Goal: Transaction & Acquisition: Purchase product/service

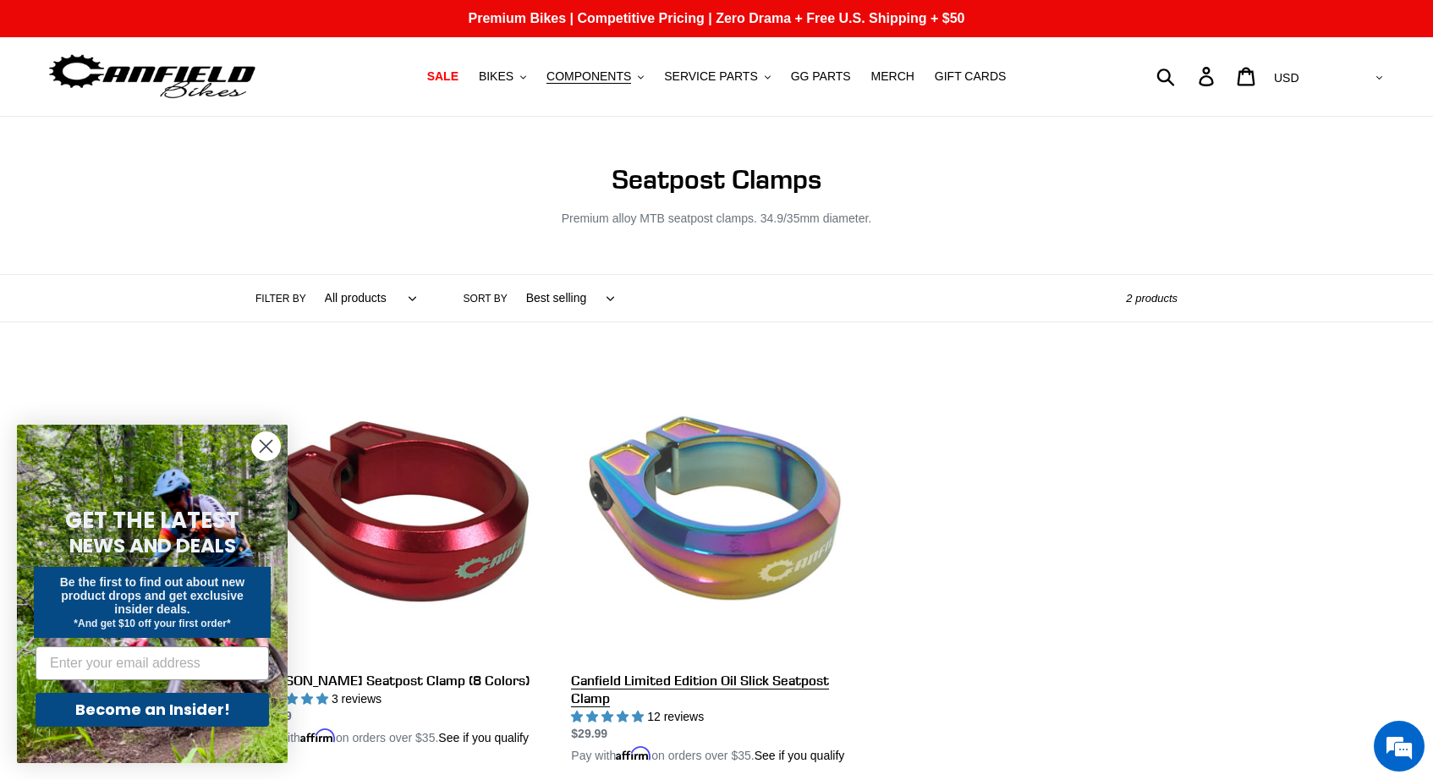
scroll to position [37, 0]
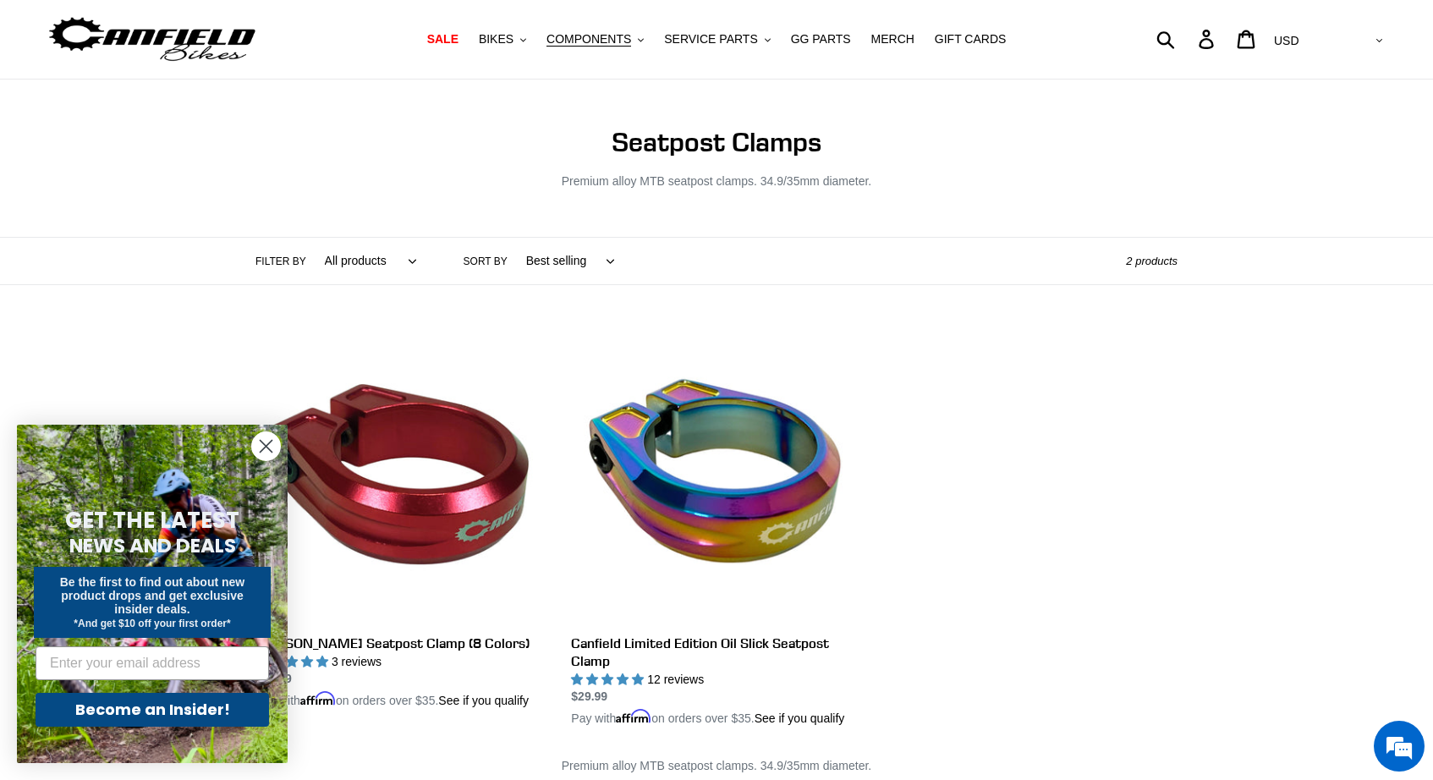
click at [263, 447] on circle "Close dialog" at bounding box center [266, 446] width 28 height 28
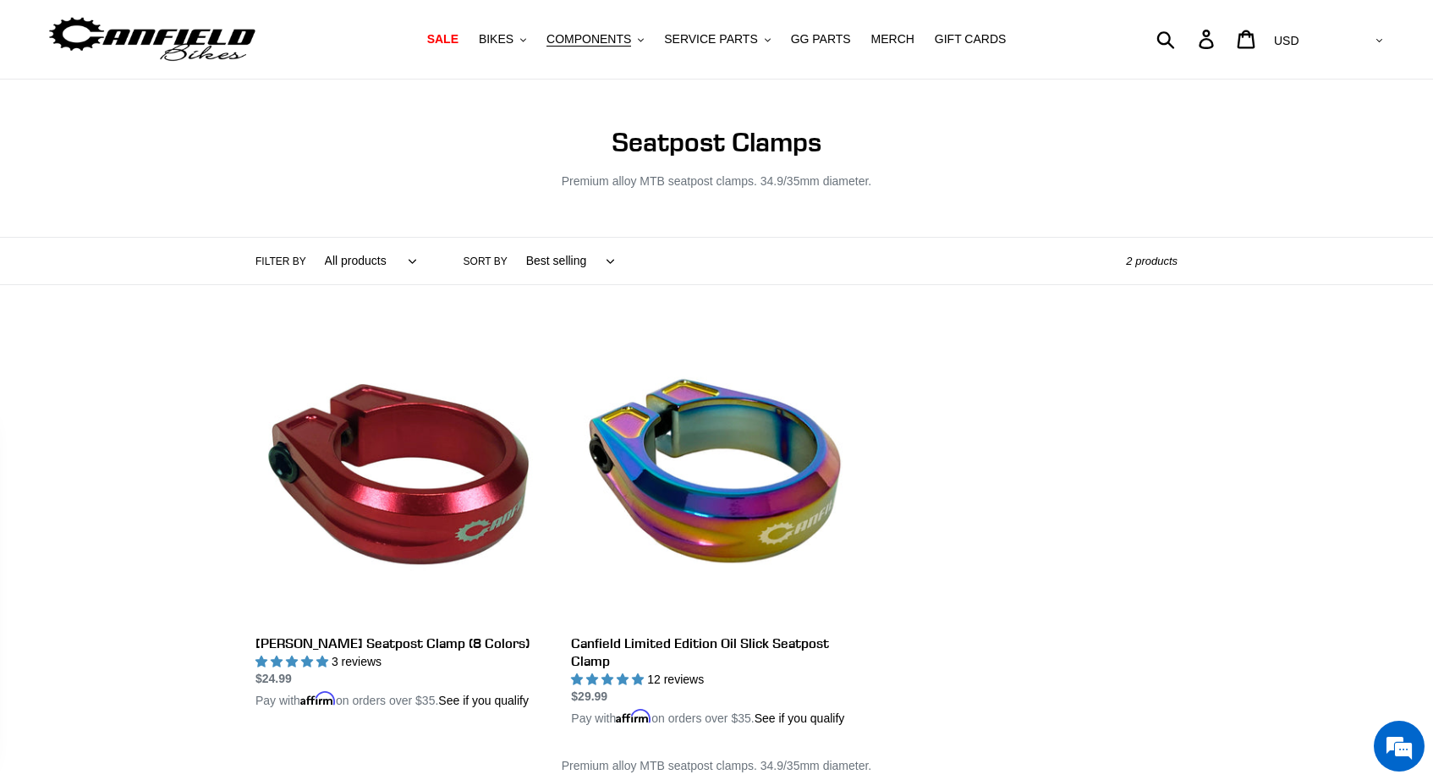
scroll to position [98, 0]
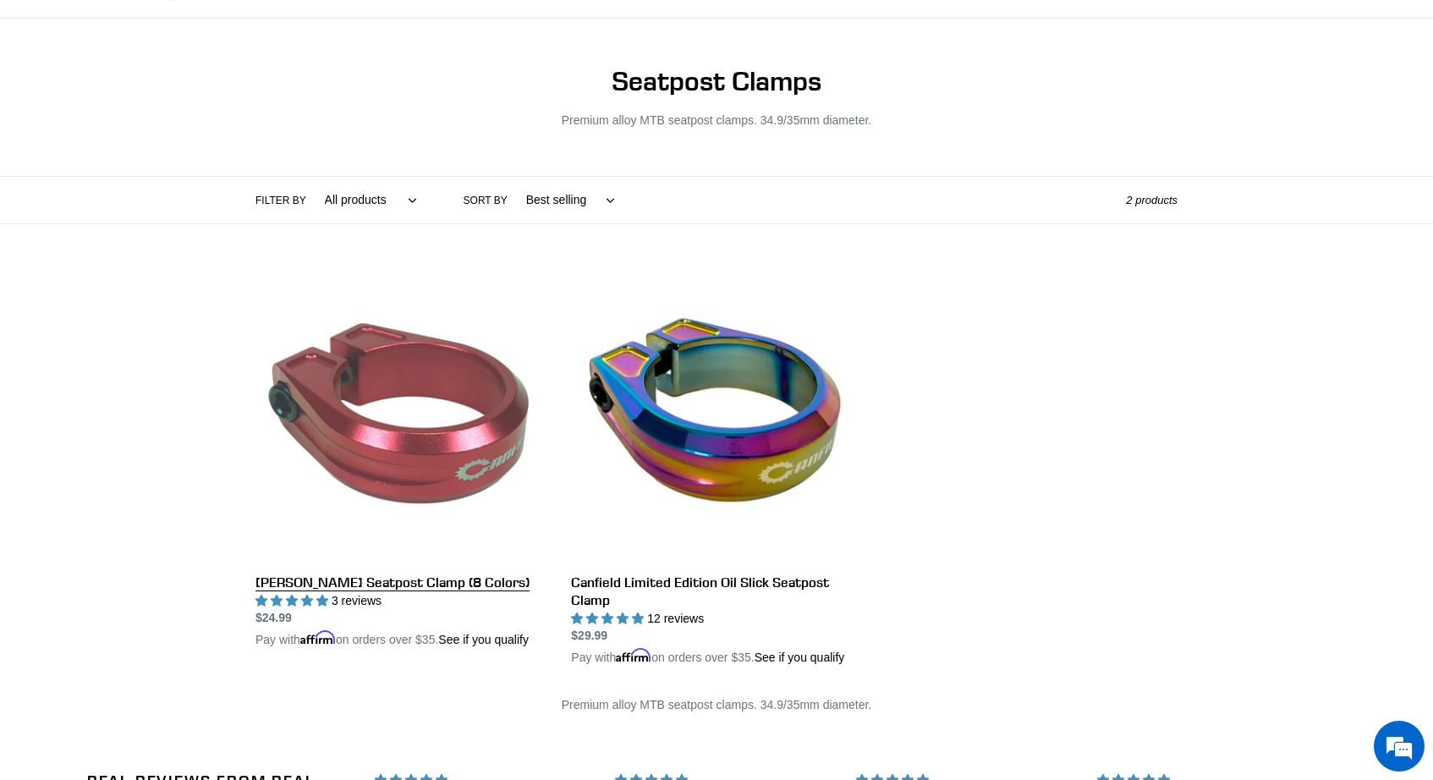
click at [389, 581] on link "[PERSON_NAME] Seatpost Clamp (8 Colors)" at bounding box center [400, 460] width 290 height 378
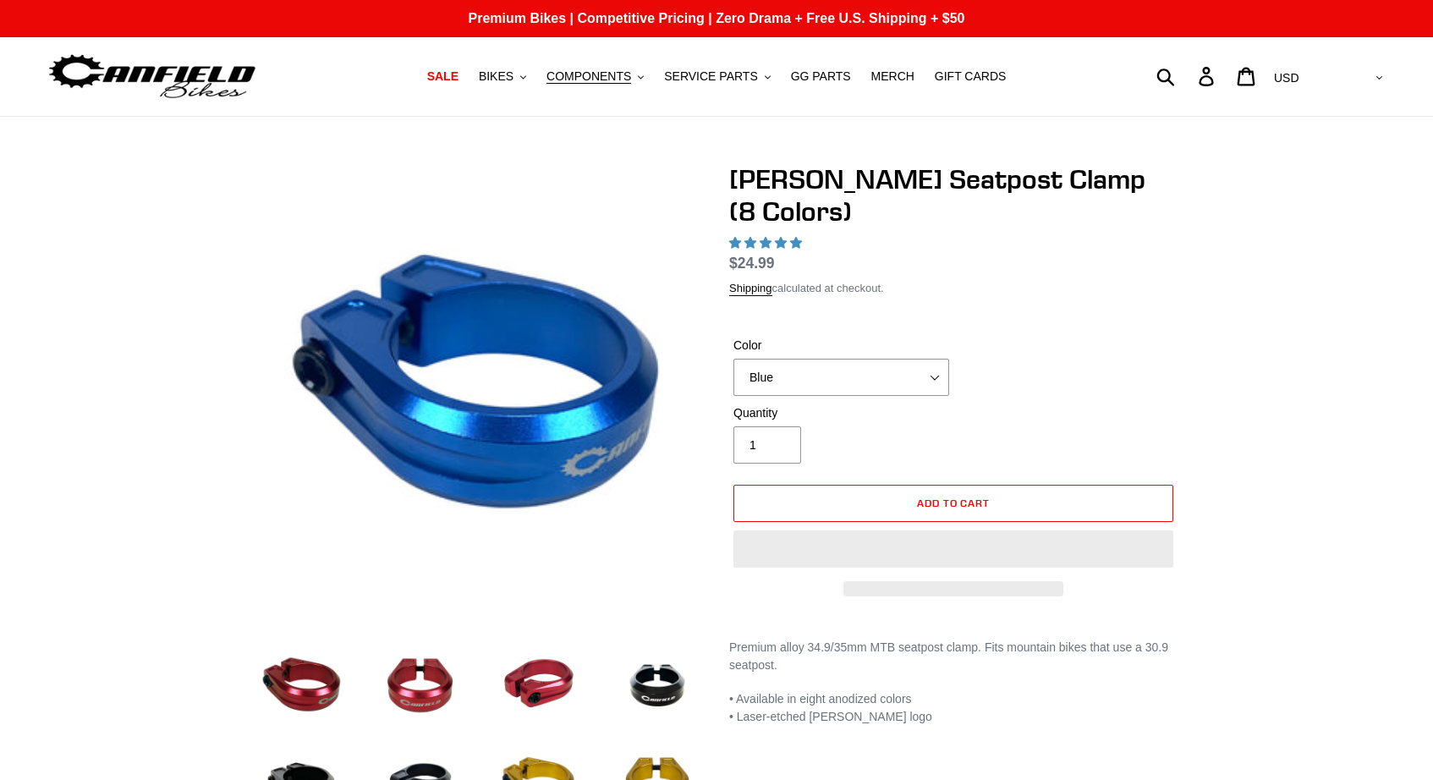
select select "highest-rating"
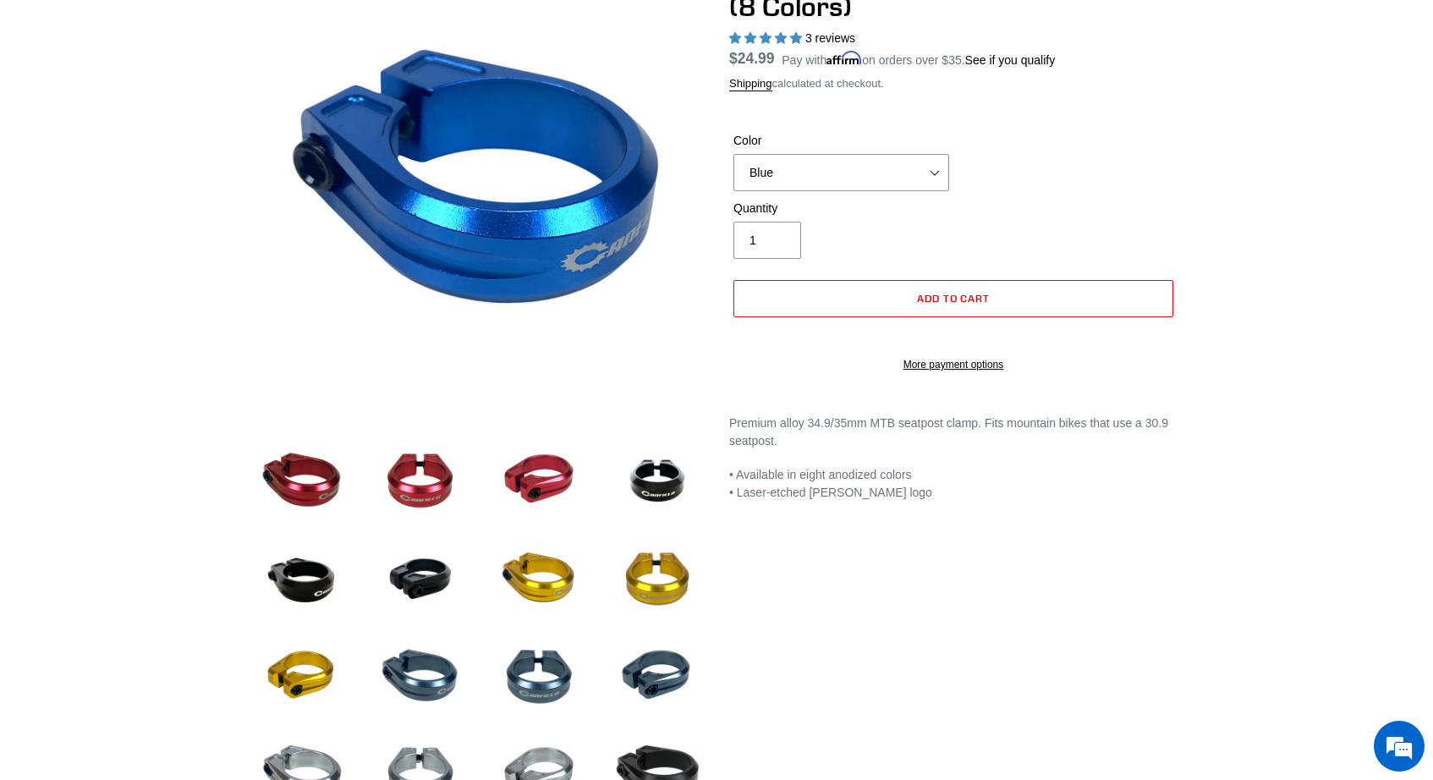
scroll to position [246, 0]
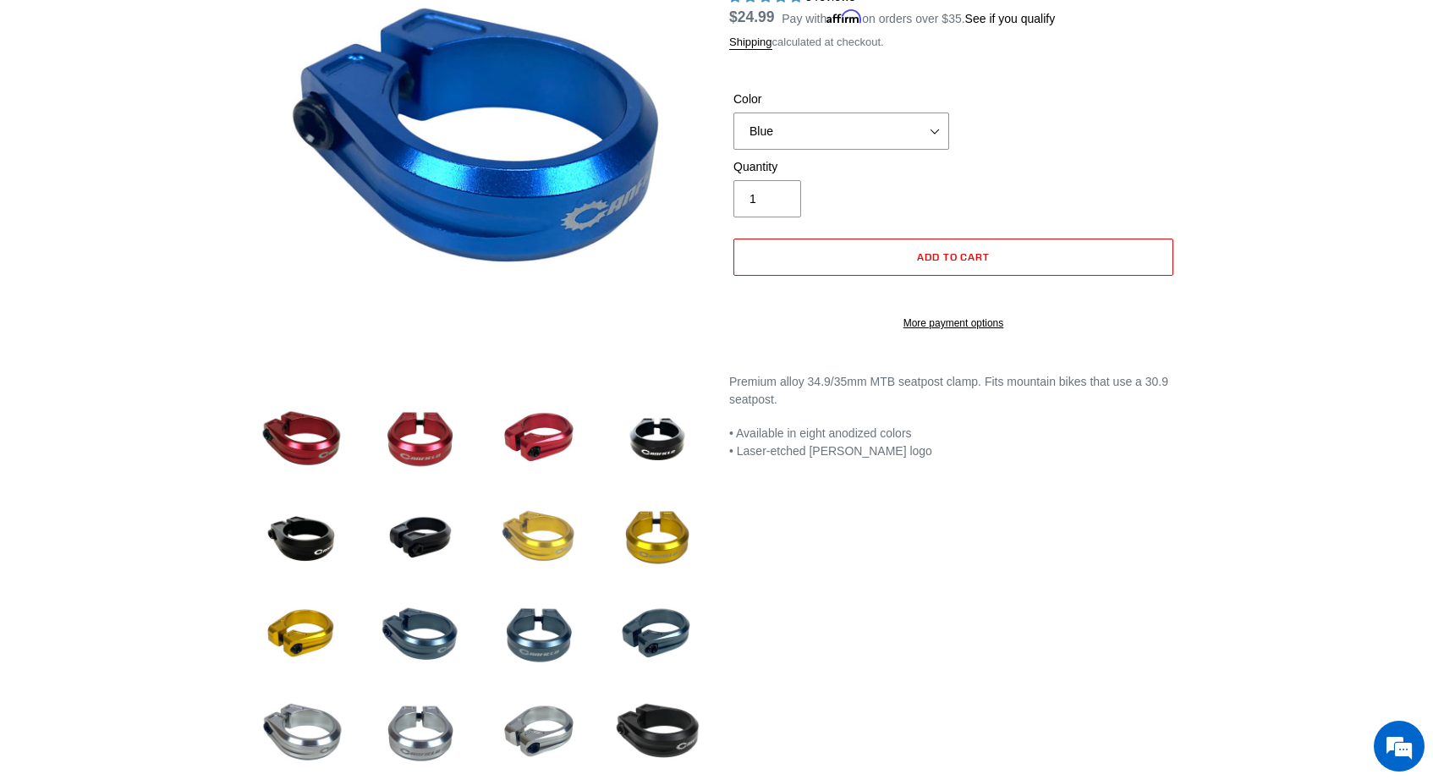
click at [525, 533] on img at bounding box center [538, 537] width 93 height 93
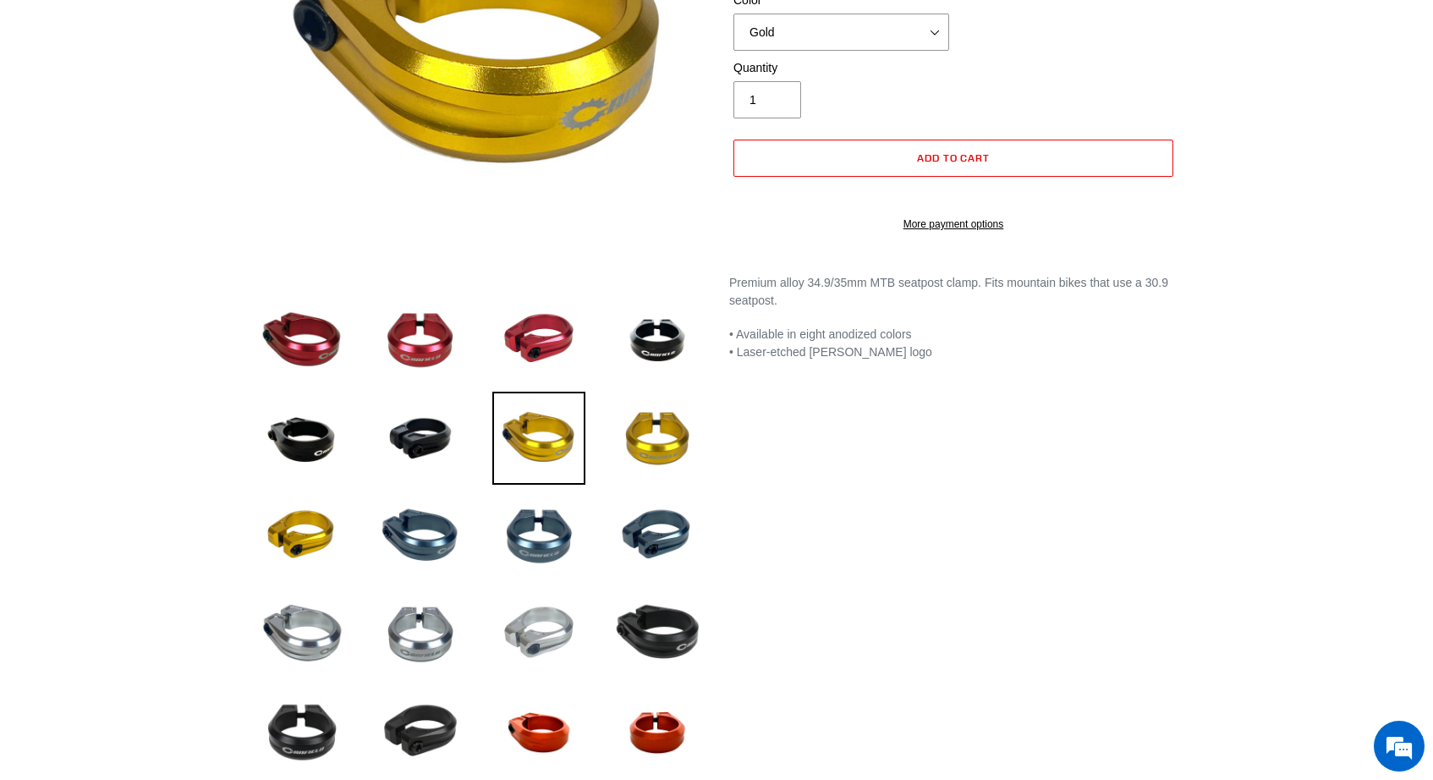
click at [538, 650] on img at bounding box center [538, 634] width 93 height 93
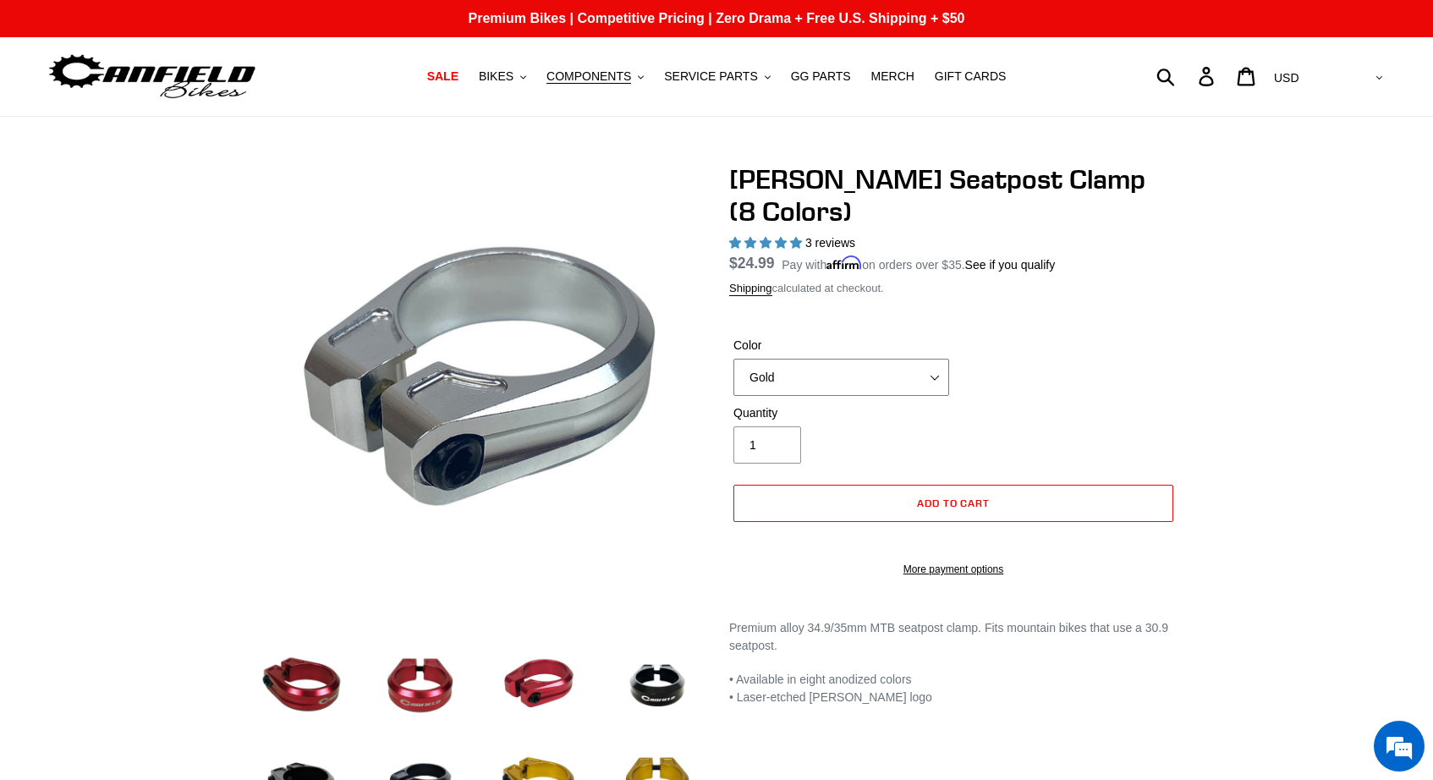
click at [856, 359] on select "Blue Black Gold Grey Red Silver Stealth Black Orange" at bounding box center [841, 377] width 216 height 37
click at [733, 359] on select "Blue Black Gold Grey Red Silver Stealth Black Orange" at bounding box center [841, 377] width 216 height 37
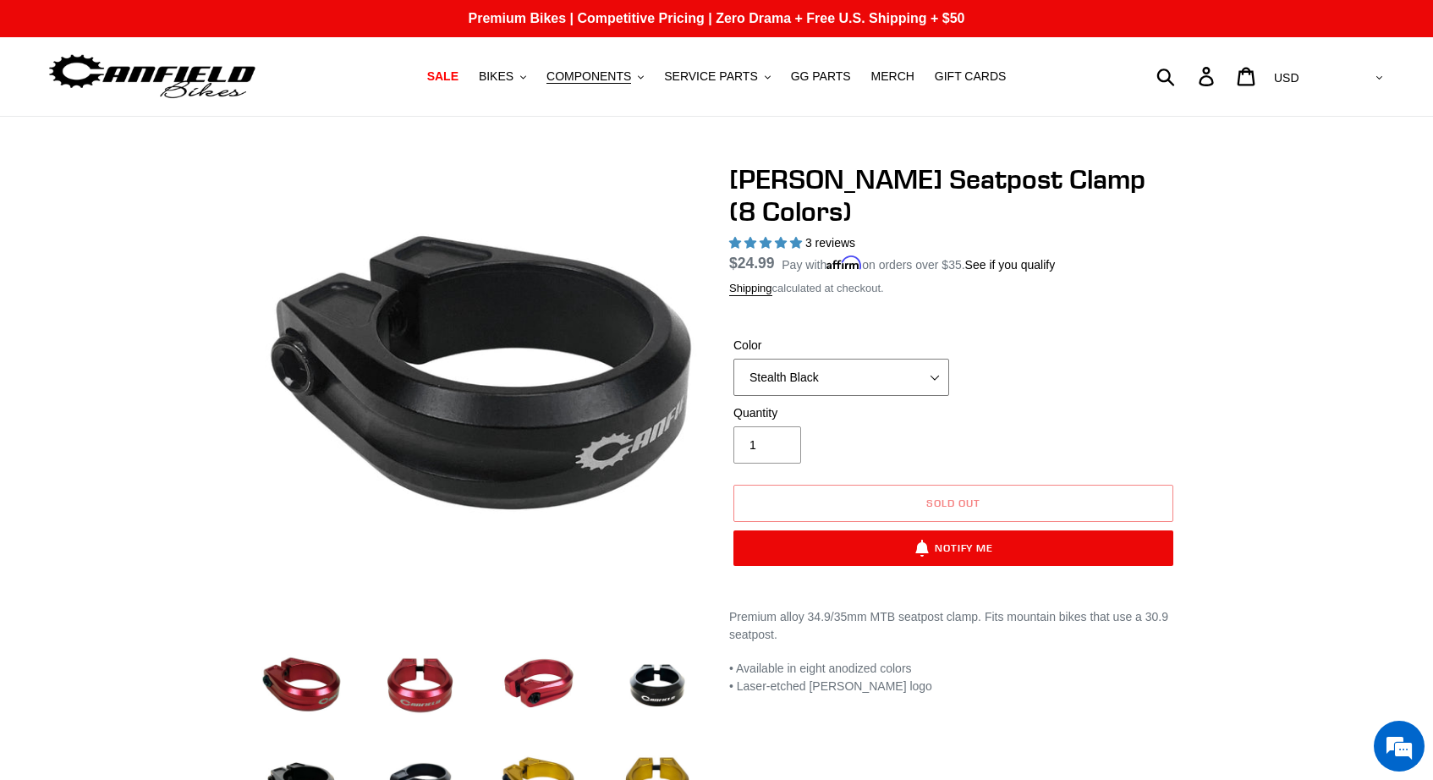
click at [880, 359] on select "Blue Black Gold Grey Red Silver Stealth Black Orange" at bounding box center [841, 377] width 216 height 37
click at [733, 359] on select "Blue Black Gold Grey Red Silver Stealth Black Orange" at bounding box center [841, 377] width 216 height 37
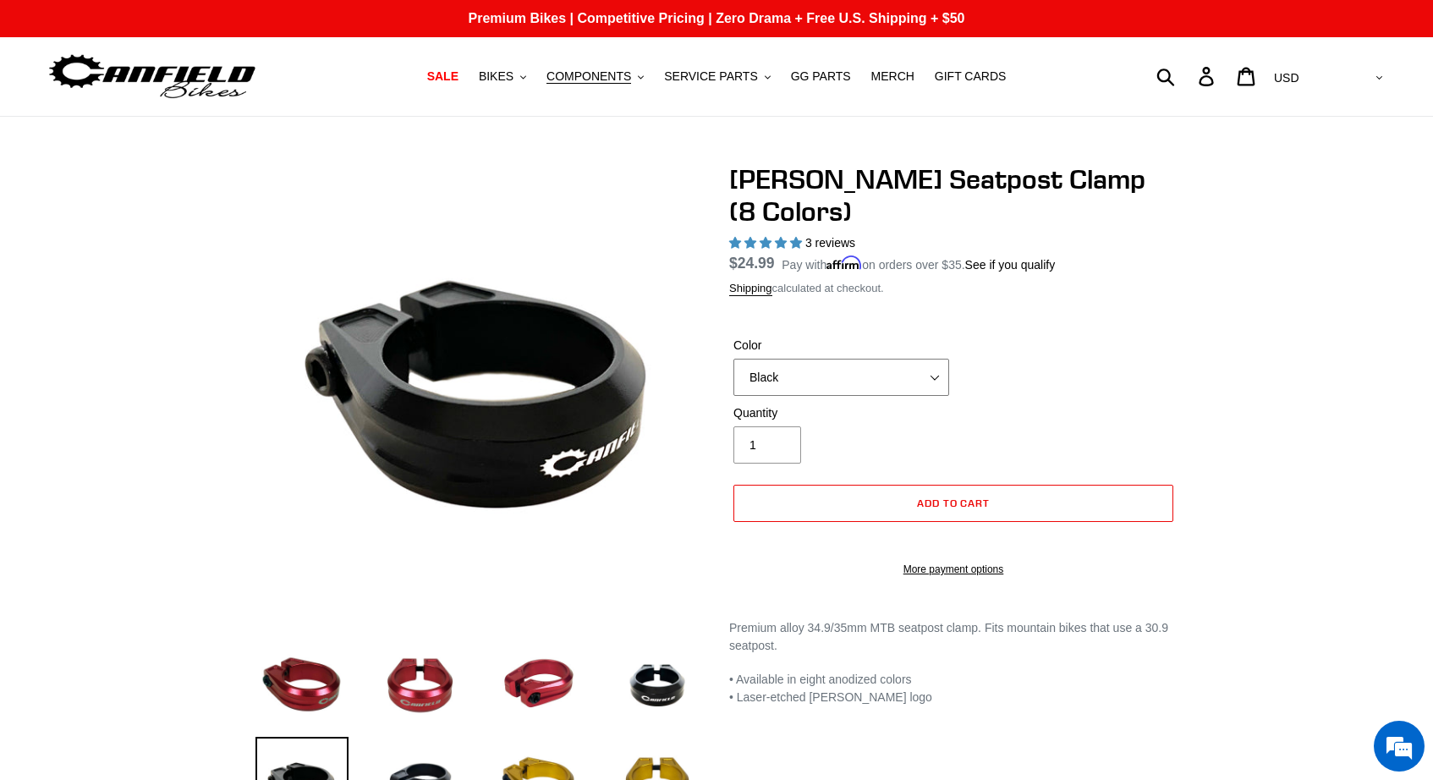
click at [910, 359] on select "Blue Black Gold Grey Red Silver Stealth Black Orange" at bounding box center [841, 377] width 216 height 37
click at [733, 359] on select "Blue Black Gold Grey Red Silver Stealth Black Orange" at bounding box center [841, 377] width 216 height 37
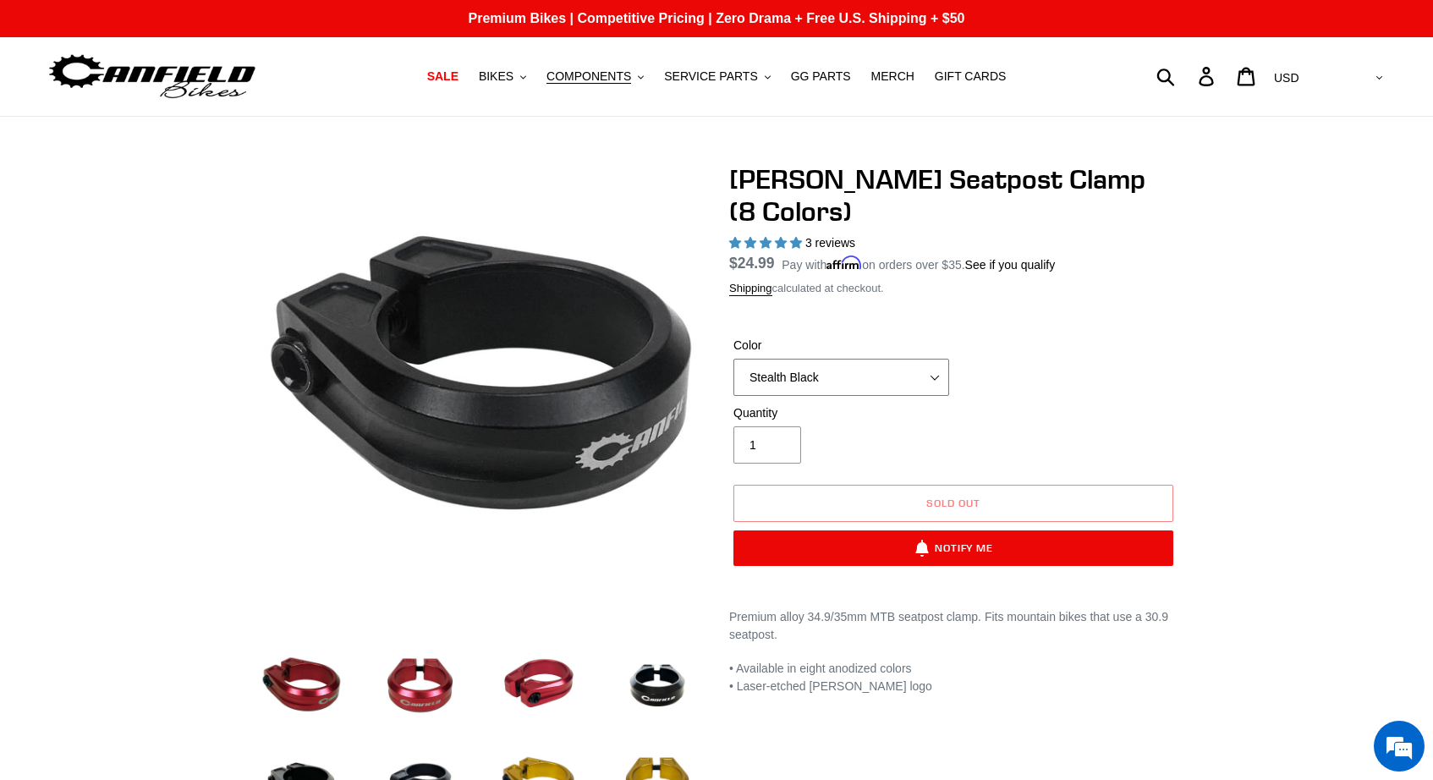
click at [916, 359] on select "Blue Black Gold Grey Red Silver Stealth Black Orange" at bounding box center [841, 377] width 216 height 37
select select "Blue"
click at [733, 359] on select "Blue Black Gold Grey Red Silver Stealth Black Orange" at bounding box center [841, 377] width 216 height 37
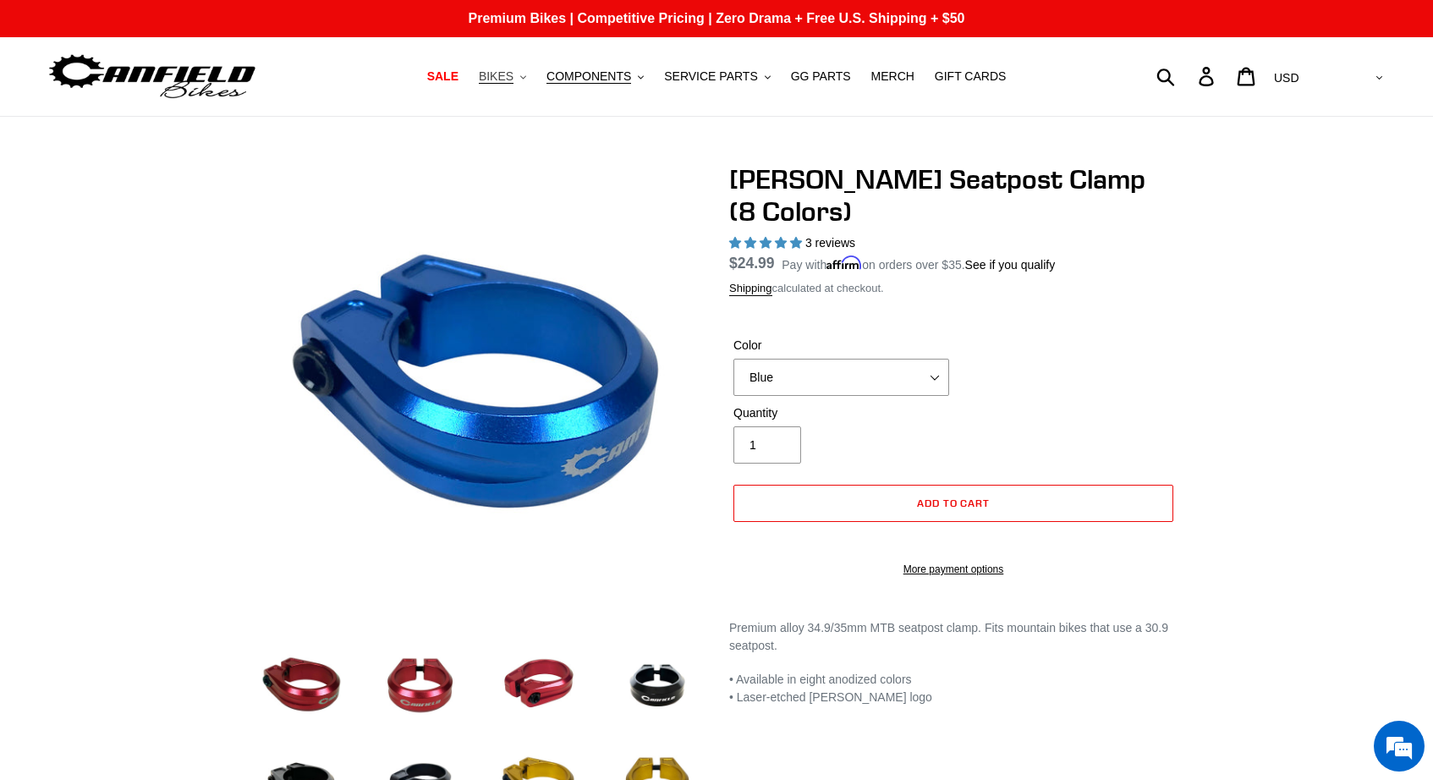
click at [513, 74] on span "BIKES" at bounding box center [496, 76] width 35 height 14
